Goal: Register for event/course

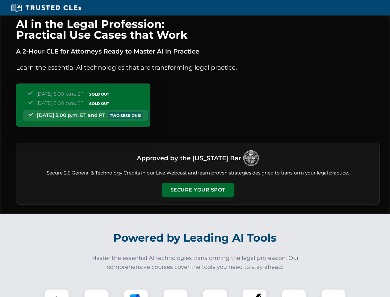
click at [198, 190] on button "Secure Your Spot" at bounding box center [198, 190] width 72 height 14
click at [57, 293] on img at bounding box center [57, 301] width 18 height 18
